Goal: Information Seeking & Learning: Check status

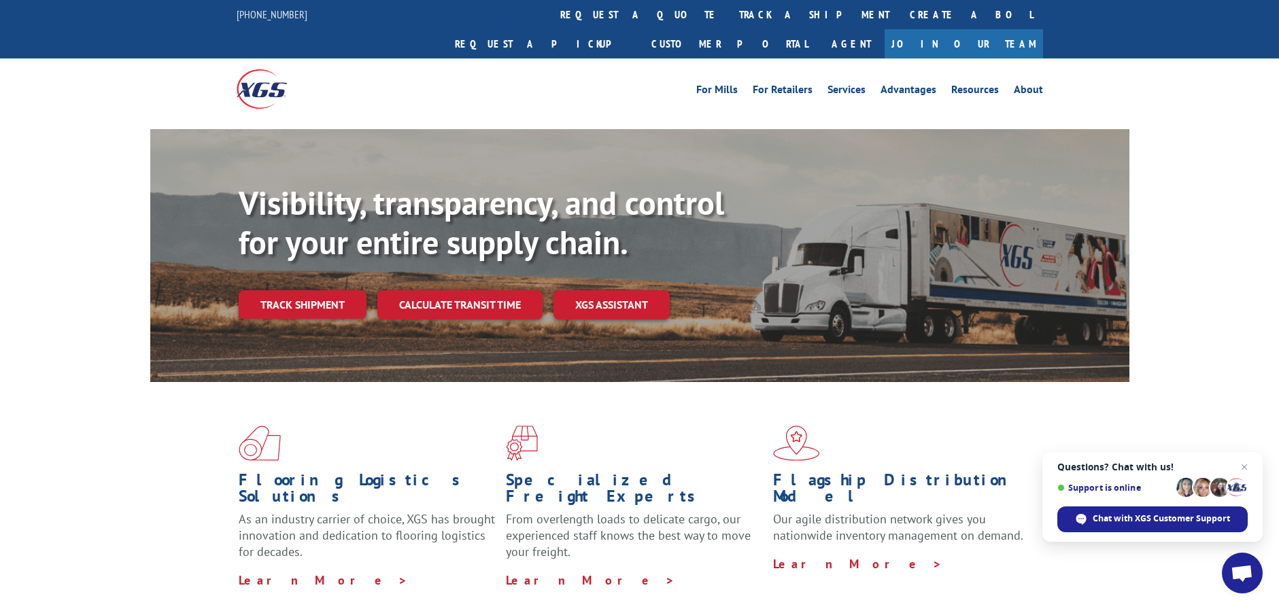
click at [308, 290] on link "Track shipment" at bounding box center [303, 304] width 128 height 29
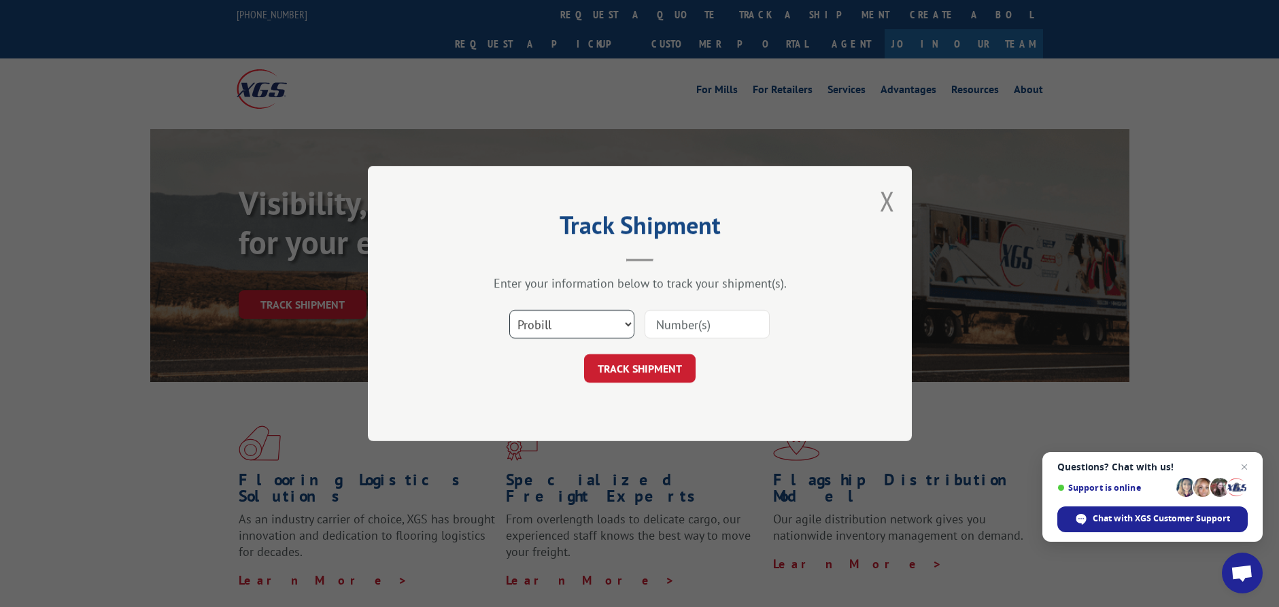
click at [571, 321] on select "Select category... Probill BOL PO" at bounding box center [571, 324] width 125 height 29
select select "po"
click at [509, 310] on select "Select category... Probill BOL PO" at bounding box center [571, 324] width 125 height 29
click at [705, 324] on input at bounding box center [707, 324] width 125 height 29
paste input "68523295"
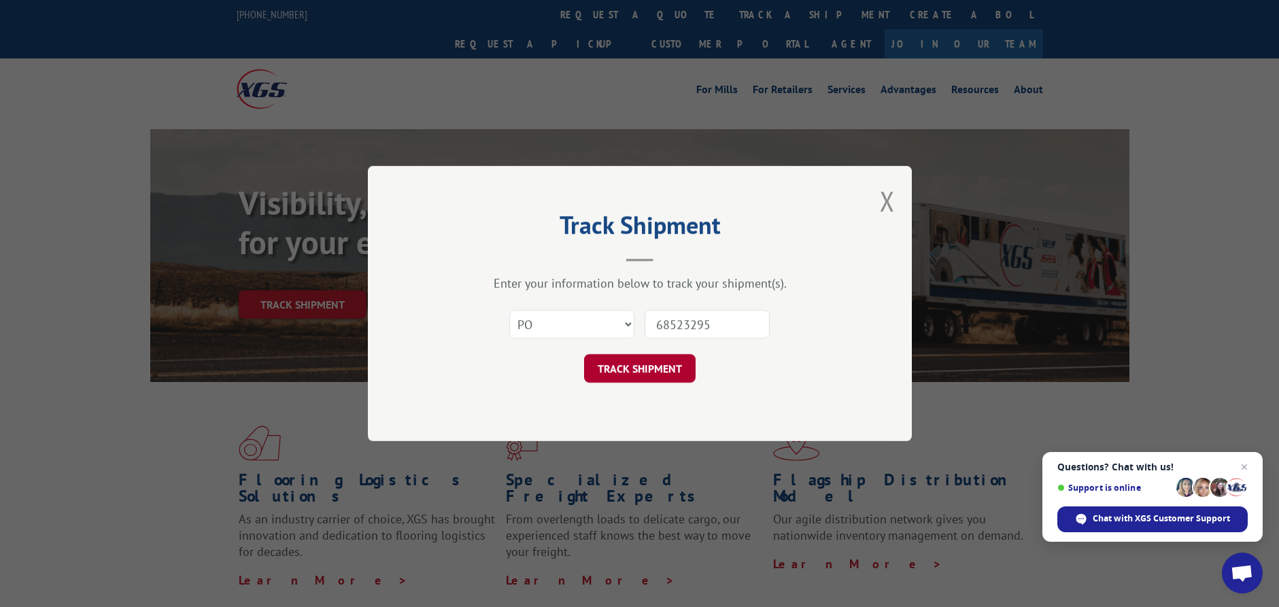
type input "68523295"
click at [648, 365] on button "TRACK SHIPMENT" at bounding box center [640, 368] width 112 height 29
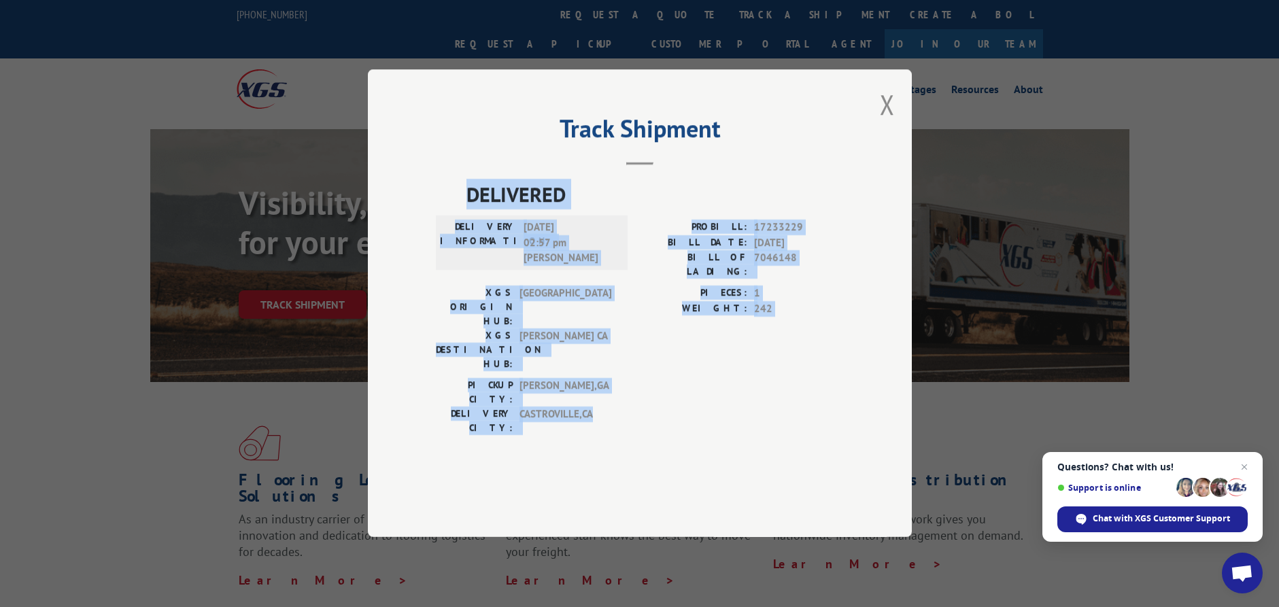
drag, startPoint x: 465, startPoint y: 232, endPoint x: 634, endPoint y: 400, distance: 238.1
click at [634, 400] on div "DELIVERED DELIVERY INFORMATION: [DATE] 02:57 pm [PERSON_NAME] PROBILL: 17233229…" at bounding box center [640, 311] width 408 height 263
copy div "DELIVERED DELIVERY INFORMATION: [DATE] 02:57 pm [PERSON_NAME] PROBILL: 17233229…"
click at [890, 122] on button "Close modal" at bounding box center [887, 104] width 15 height 36
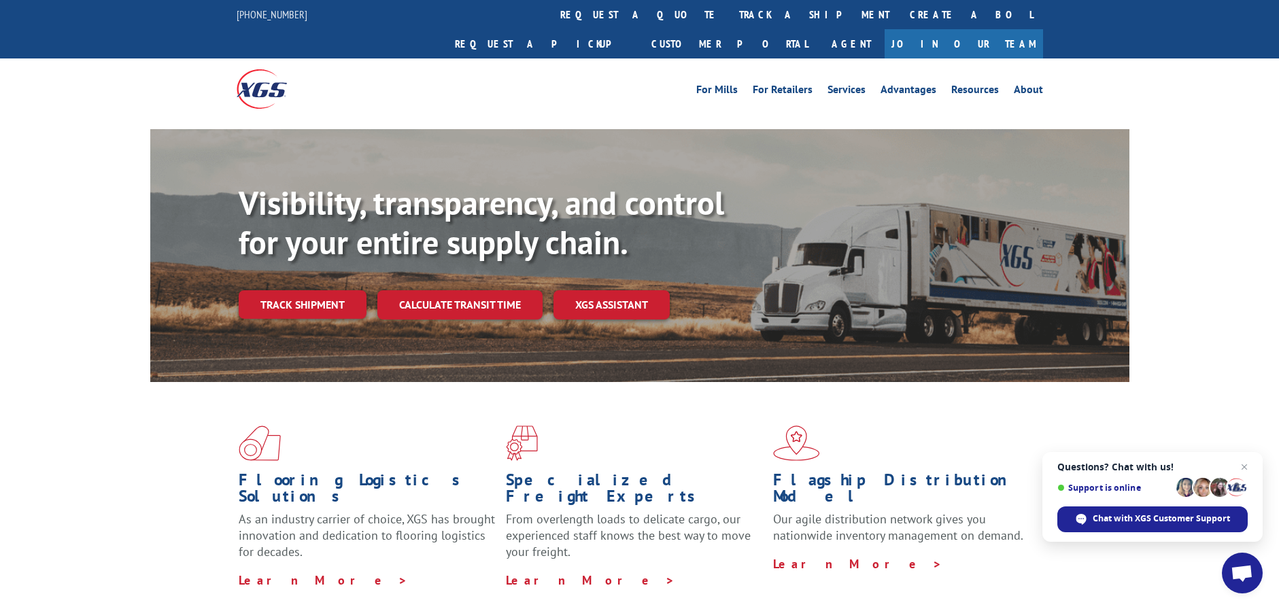
drag, startPoint x: 292, startPoint y: 271, endPoint x: 361, endPoint y: 297, distance: 73.0
click at [292, 290] on link "Track shipment" at bounding box center [303, 304] width 128 height 29
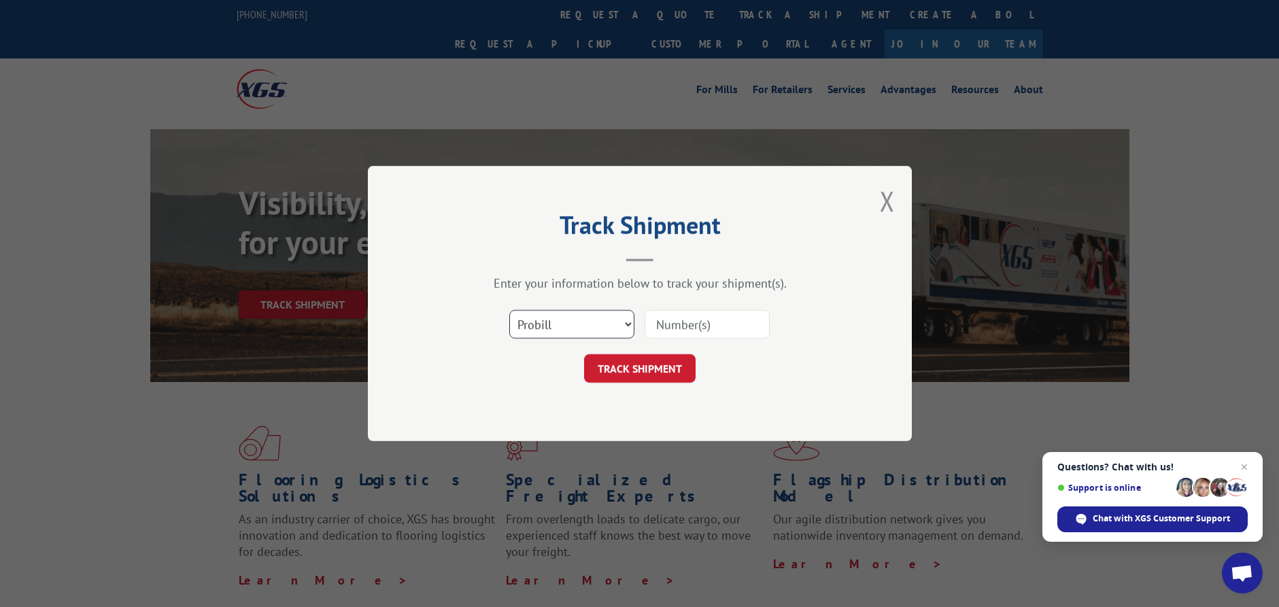
click at [587, 312] on select "Select category... Probill BOL PO" at bounding box center [571, 324] width 125 height 29
select select "po"
click at [509, 310] on select "Select category... Probill BOL PO" at bounding box center [571, 324] width 125 height 29
click at [702, 324] on input at bounding box center [707, 324] width 125 height 29
paste input "68523431"
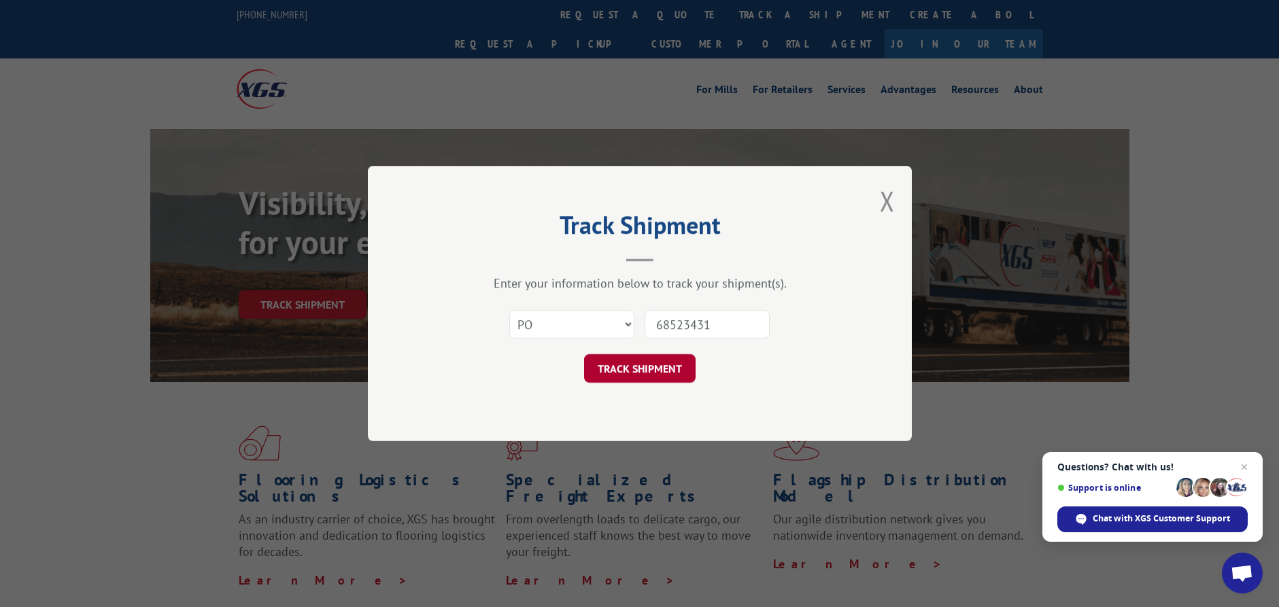
type input "68523431"
click at [620, 358] on button "TRACK SHIPMENT" at bounding box center [640, 368] width 112 height 29
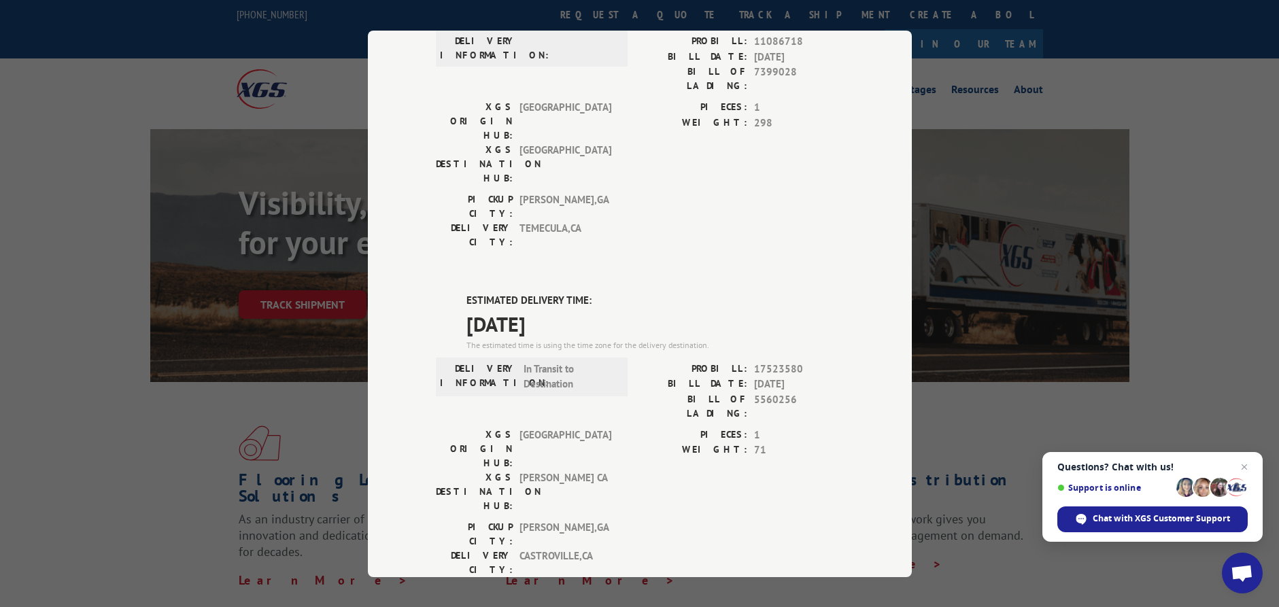
scroll to position [125, 0]
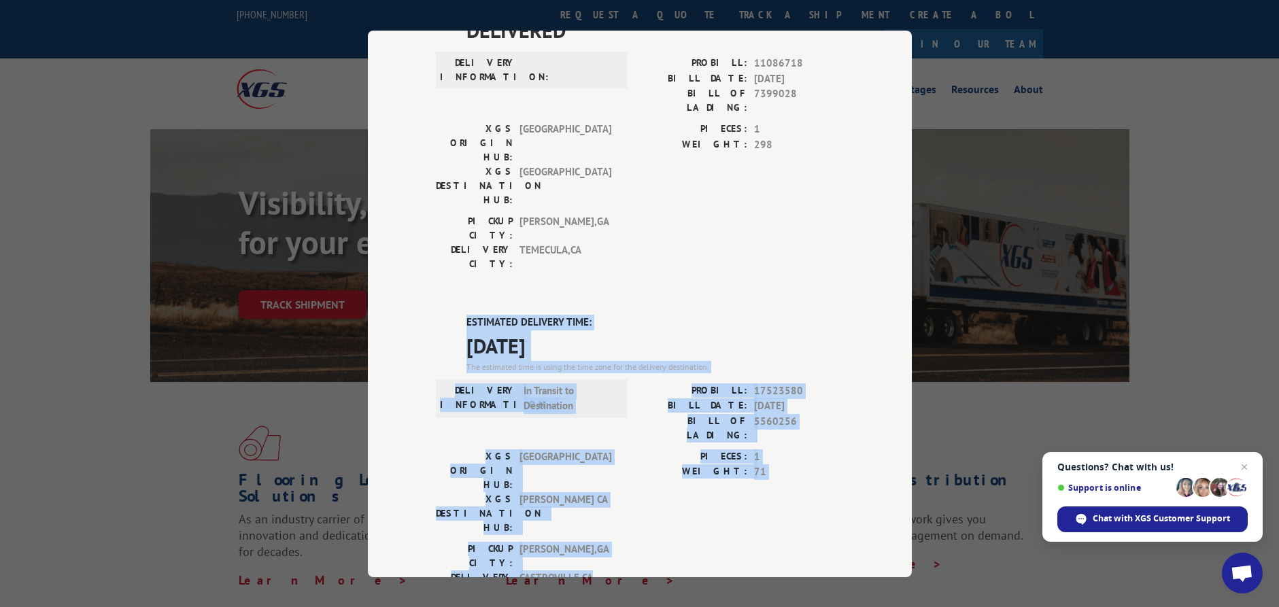
drag, startPoint x: 463, startPoint y: 241, endPoint x: 635, endPoint y: 429, distance: 254.7
click at [635, 429] on div "ESTIMATED DELIVERY TIME: [DATE] The estimated time is using the time zone for t…" at bounding box center [640, 559] width 408 height 489
copy div "ESTIMATED DELIVERY TIME: [DATE] The estimated time is using the time zone for t…"
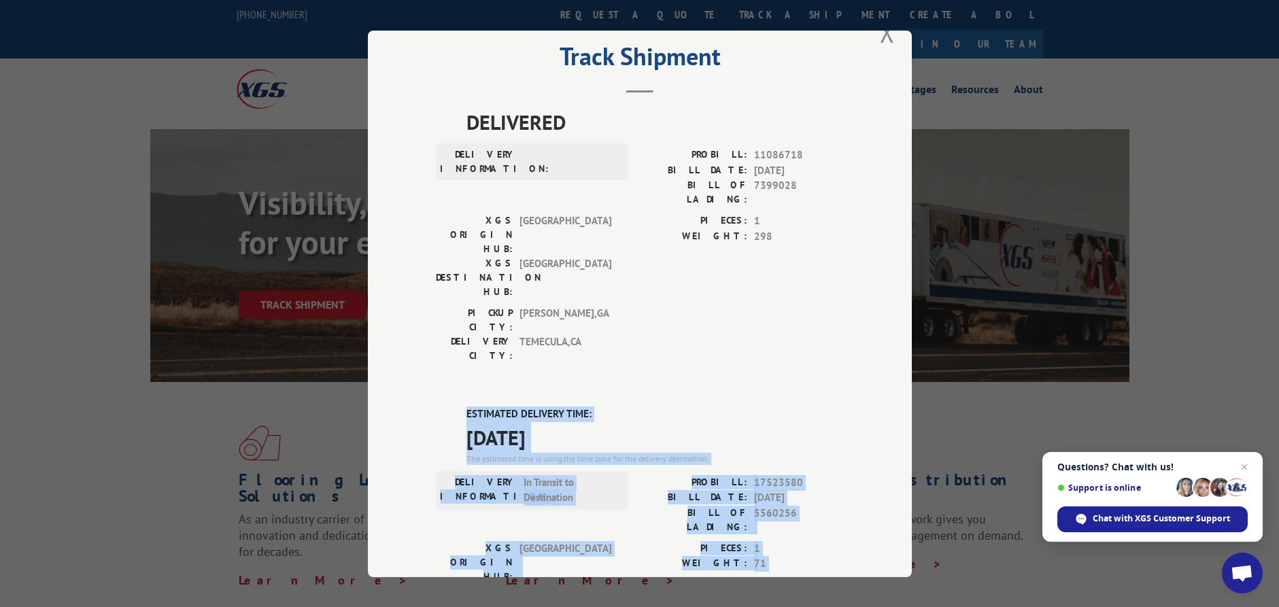
scroll to position [0, 0]
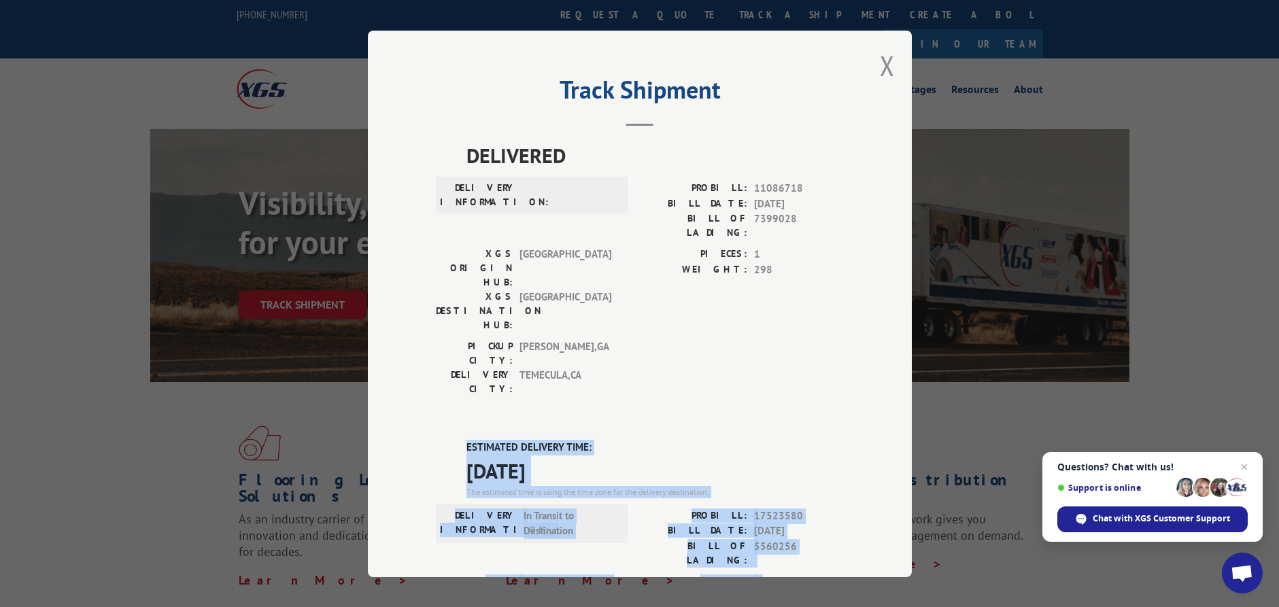
click at [880, 68] on button "Close modal" at bounding box center [887, 66] width 15 height 36
